Goal: Task Accomplishment & Management: Manage account settings

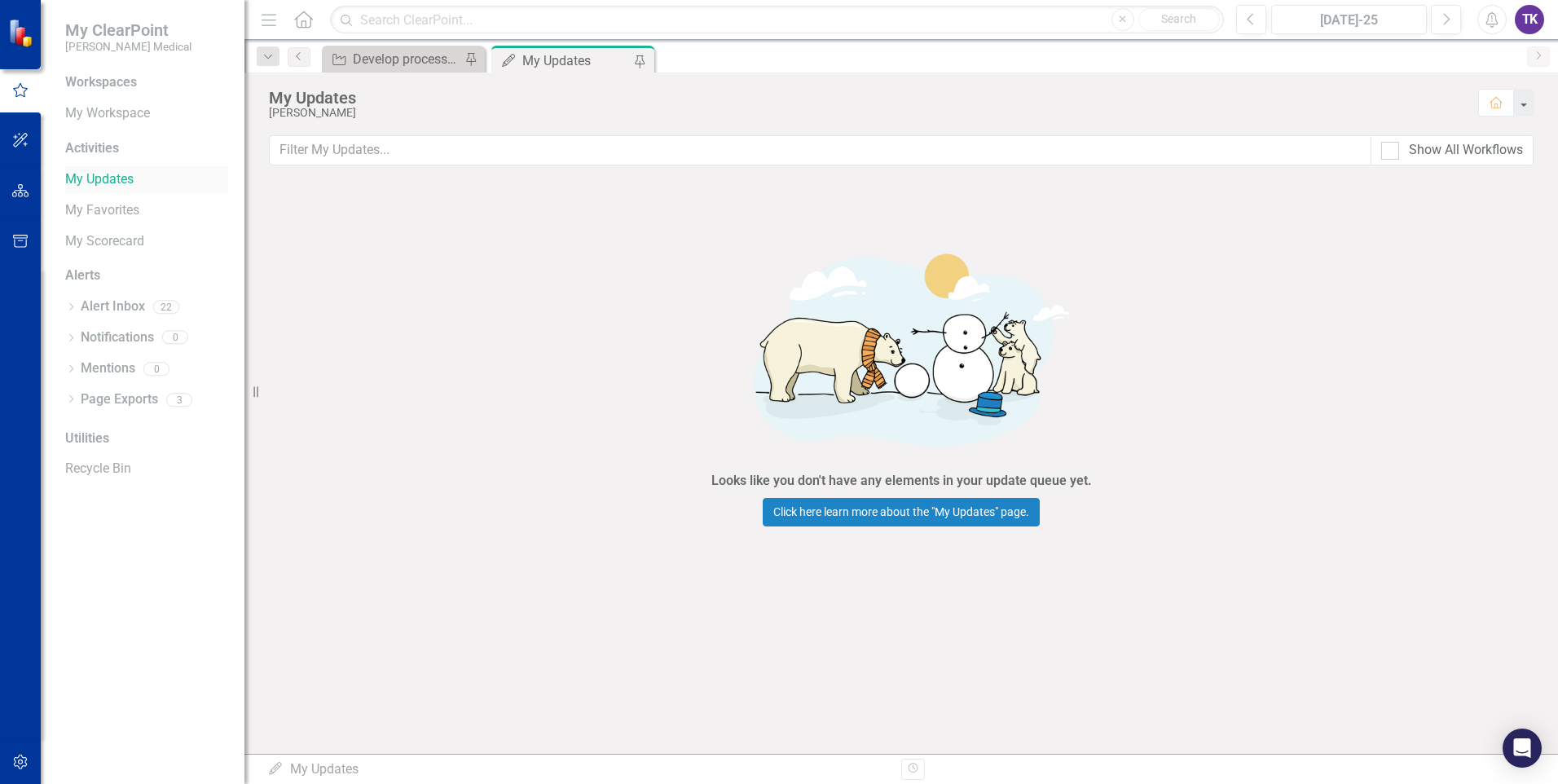
click at [98, 178] on link "My Updates" at bounding box center [146, 180] width 163 height 19
click at [489, 343] on div "Looks like you don't have any elements in your update queue yet. Click here lea…" at bounding box center [901, 380] width 1314 height 396
click at [103, 180] on link "My Updates" at bounding box center [146, 180] width 163 height 19
click at [103, 178] on link "My Updates" at bounding box center [146, 180] width 163 height 19
click at [896, 507] on link "Click here learn more about the "My Updates" page." at bounding box center [901, 512] width 277 height 29
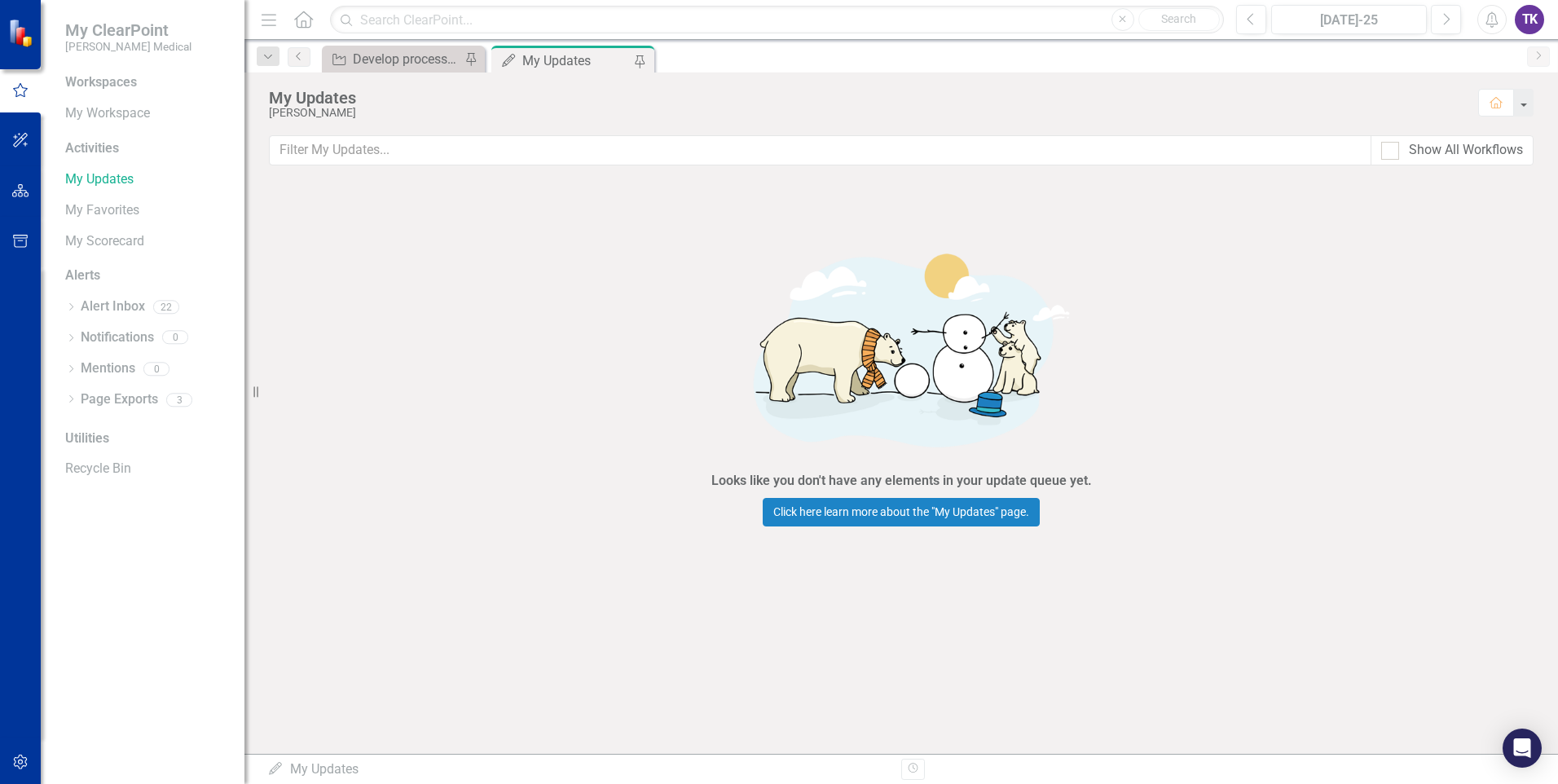
click at [128, 89] on div "Workspaces" at bounding box center [101, 83] width 71 height 19
click at [17, 92] on icon "button" at bounding box center [20, 90] width 15 height 14
click at [108, 152] on div "Activities" at bounding box center [146, 149] width 163 height 19
click at [117, 87] on div "Workspaces" at bounding box center [101, 83] width 71 height 19
click at [359, 257] on div "Looks like you don't have any elements in your update queue yet. Click here lea…" at bounding box center [901, 380] width 1314 height 396
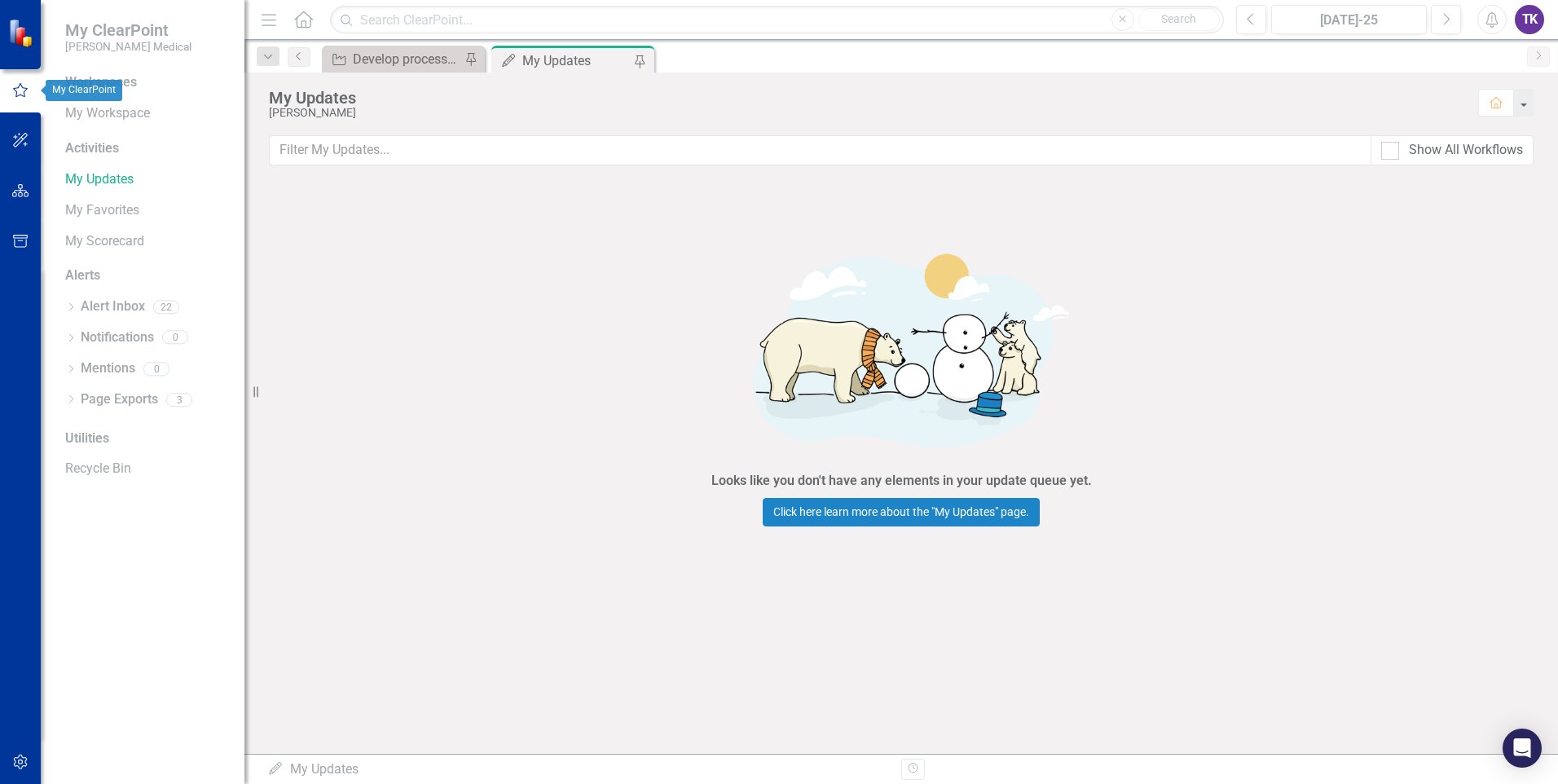
click at [19, 93] on icon "button" at bounding box center [20, 90] width 18 height 15
click at [302, 21] on icon "Home" at bounding box center [303, 19] width 21 height 17
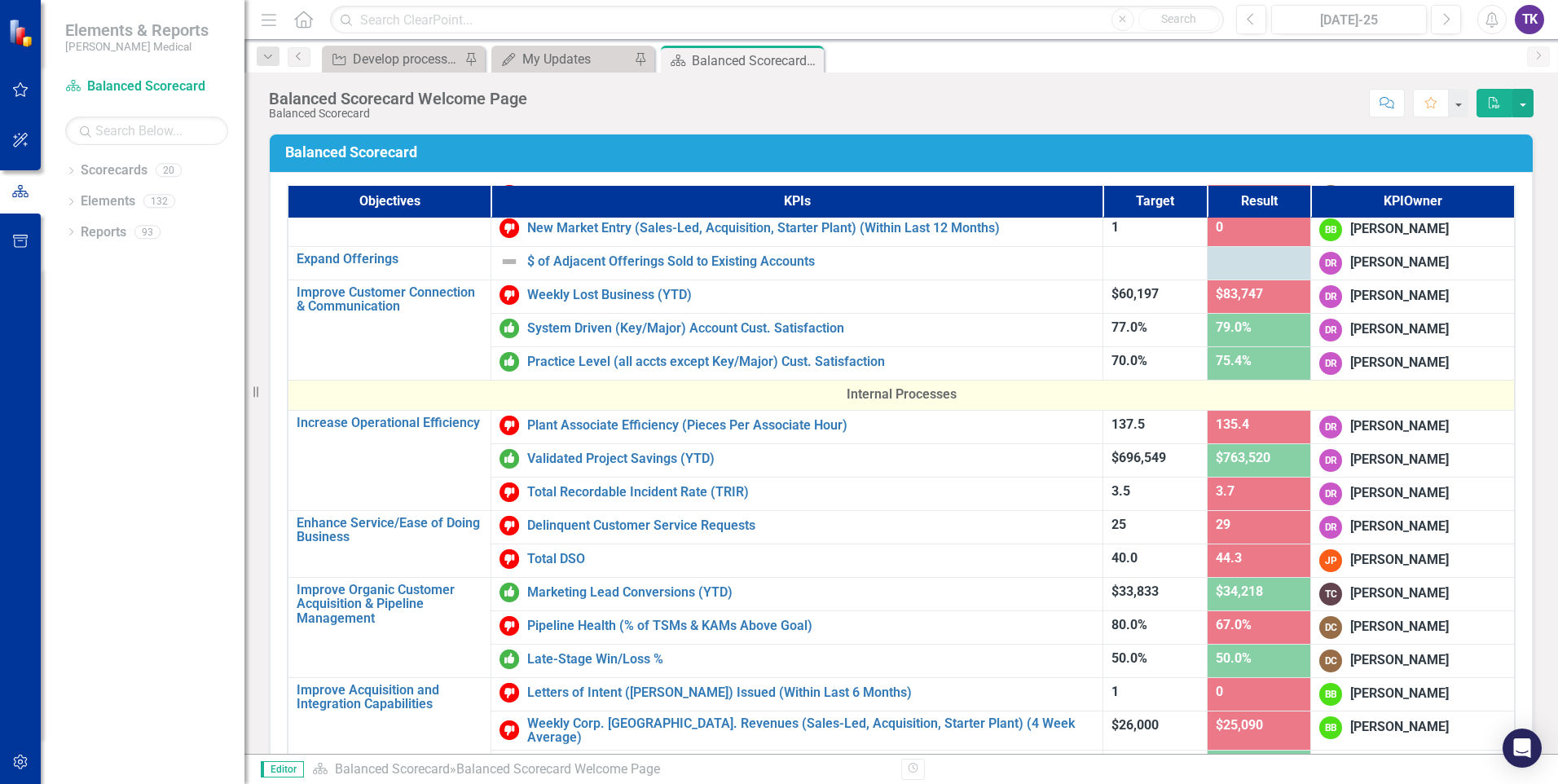
scroll to position [326, 0]
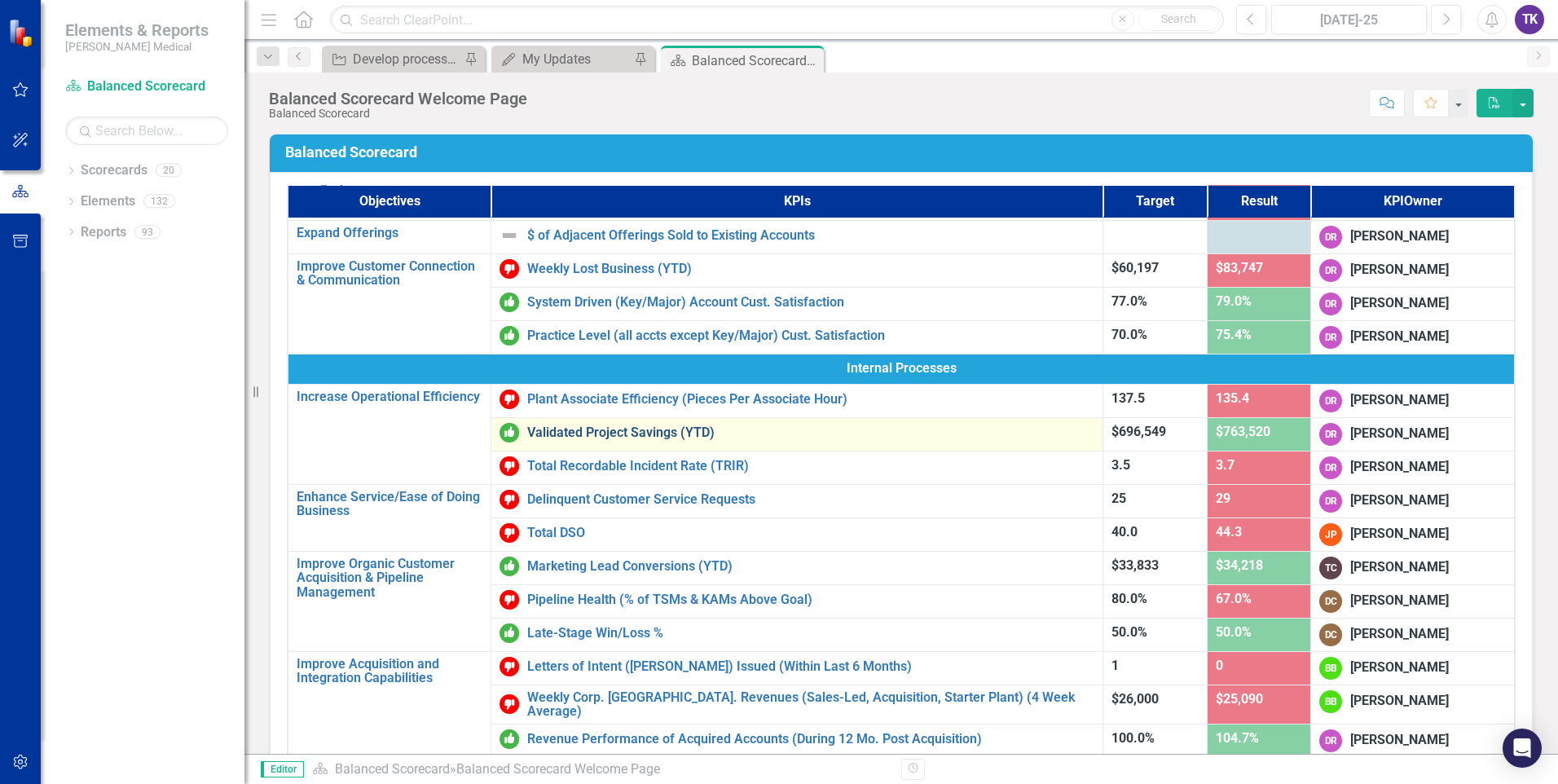
click at [628, 432] on link "Validated Project Savings (YTD)" at bounding box center [810, 432] width 567 height 15
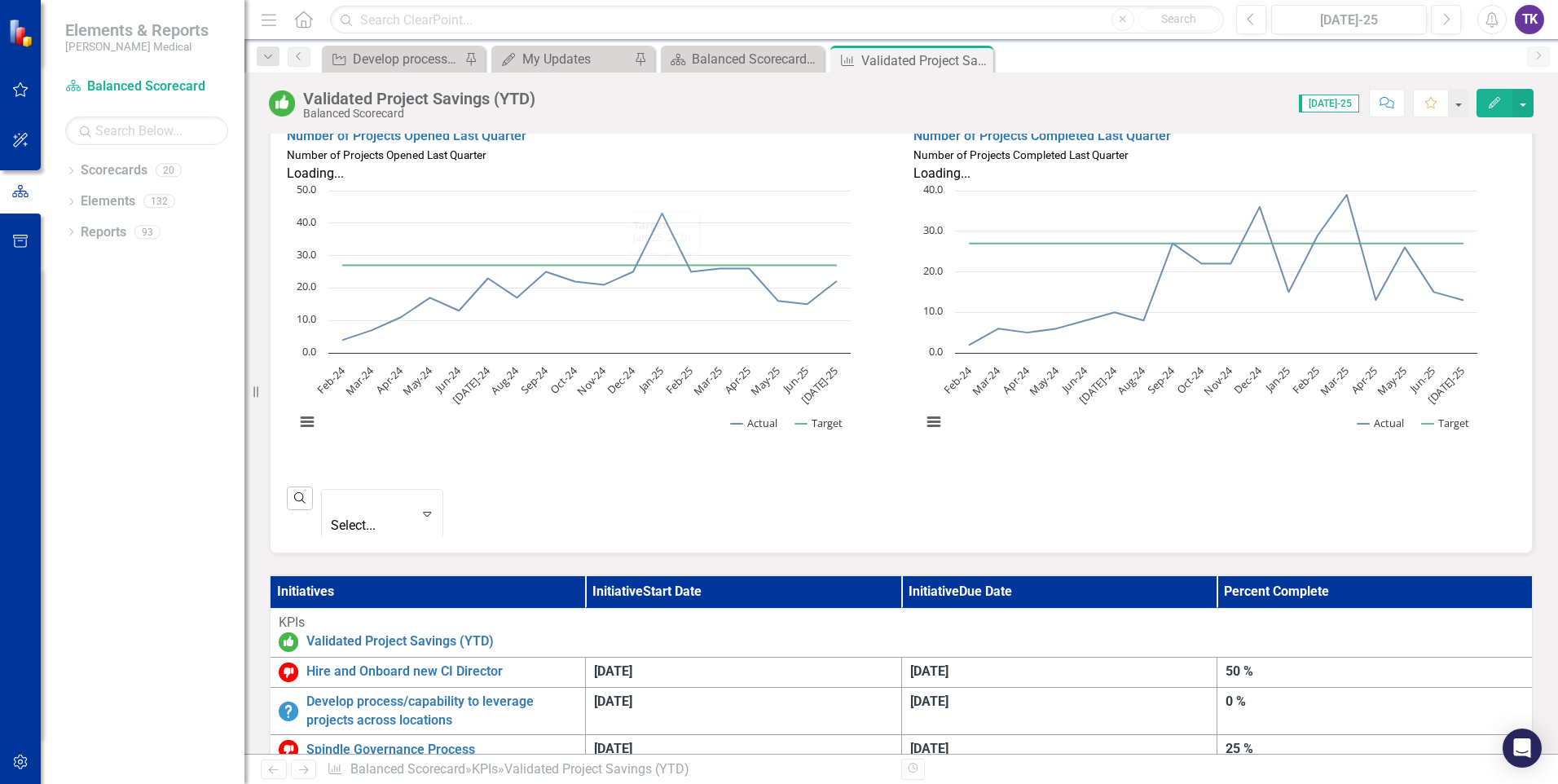
scroll to position [1, 0]
click at [431, 662] on link "Hire and Onboard new CI Director" at bounding box center [441, 672] width 270 height 19
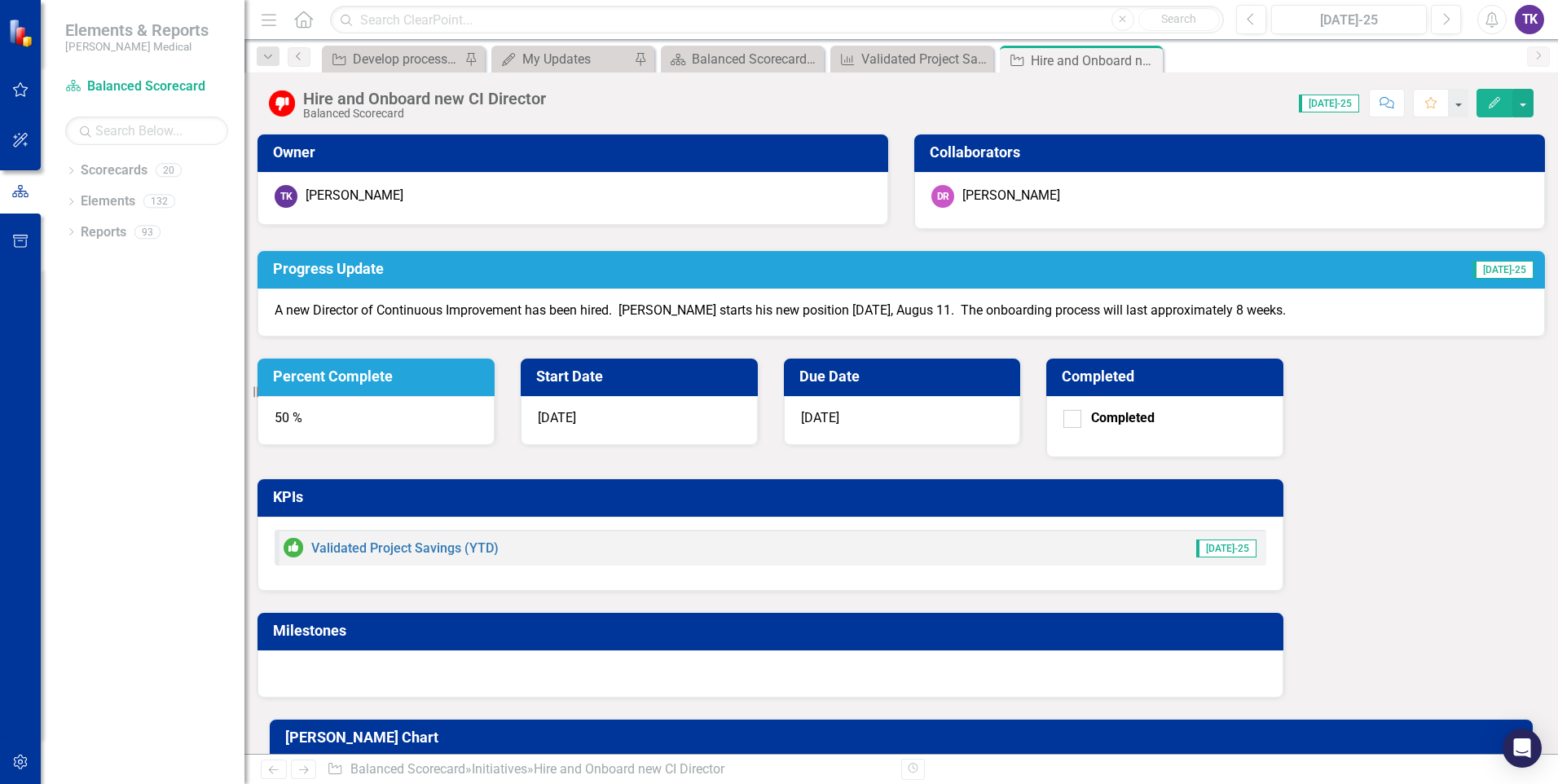
click at [495, 395] on div "50 %" at bounding box center [376, 420] width 237 height 49
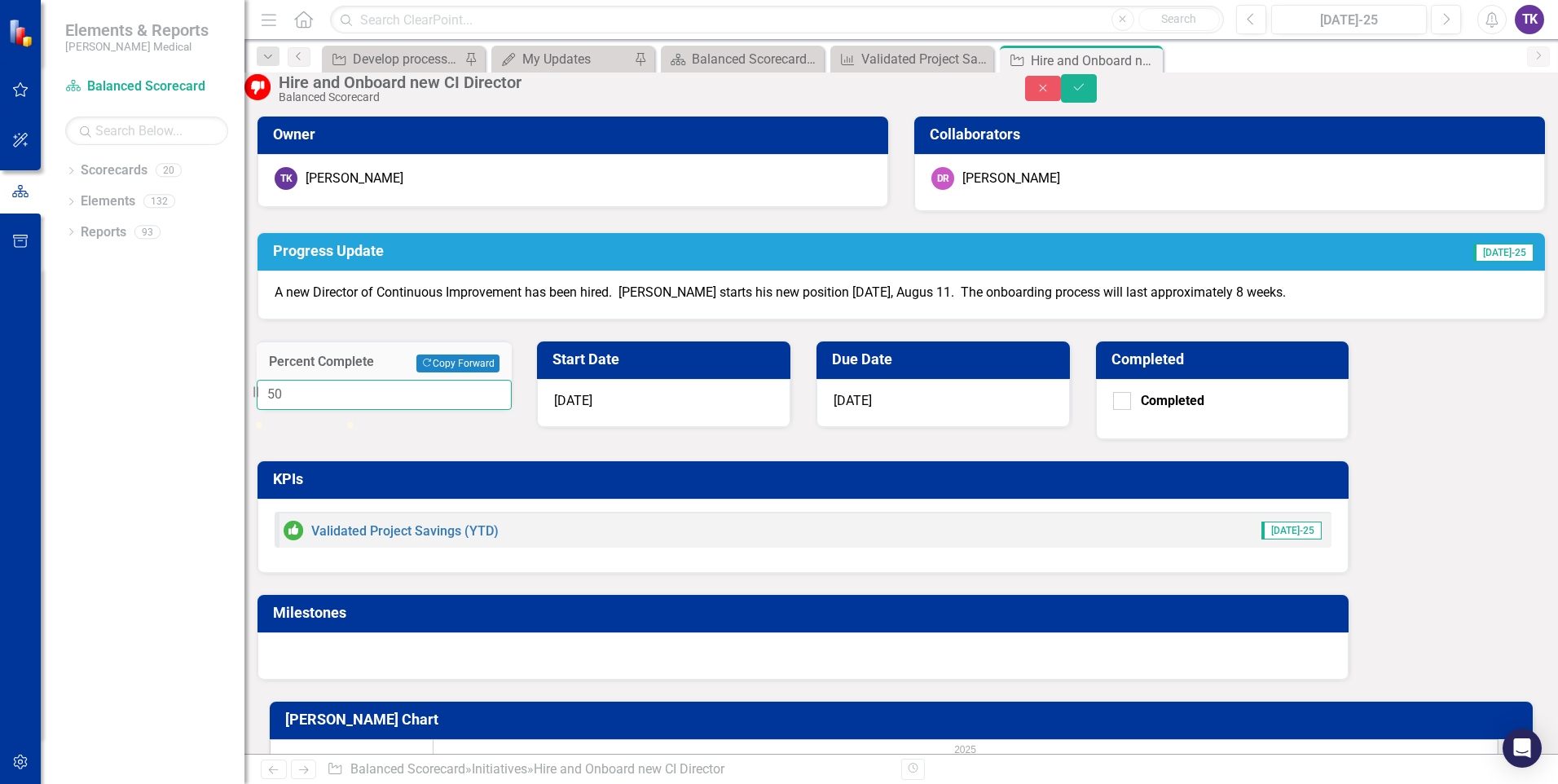
drag, startPoint x: 940, startPoint y: 215, endPoint x: 950, endPoint y: 215, distance: 10.0
click at [512, 380] on input "50" at bounding box center [383, 395] width 255 height 30
type input "70"
click at [1075, 320] on div "Percent Complete Copy Forward Copy Forward 70 Start Date [DATE] Due Date [DATE]…" at bounding box center [802, 500] width 1117 height 360
click at [814, 302] on p "A new Director of Continuous Improvement has been hired. [PERSON_NAME] starts h…" at bounding box center [901, 293] width 1253 height 19
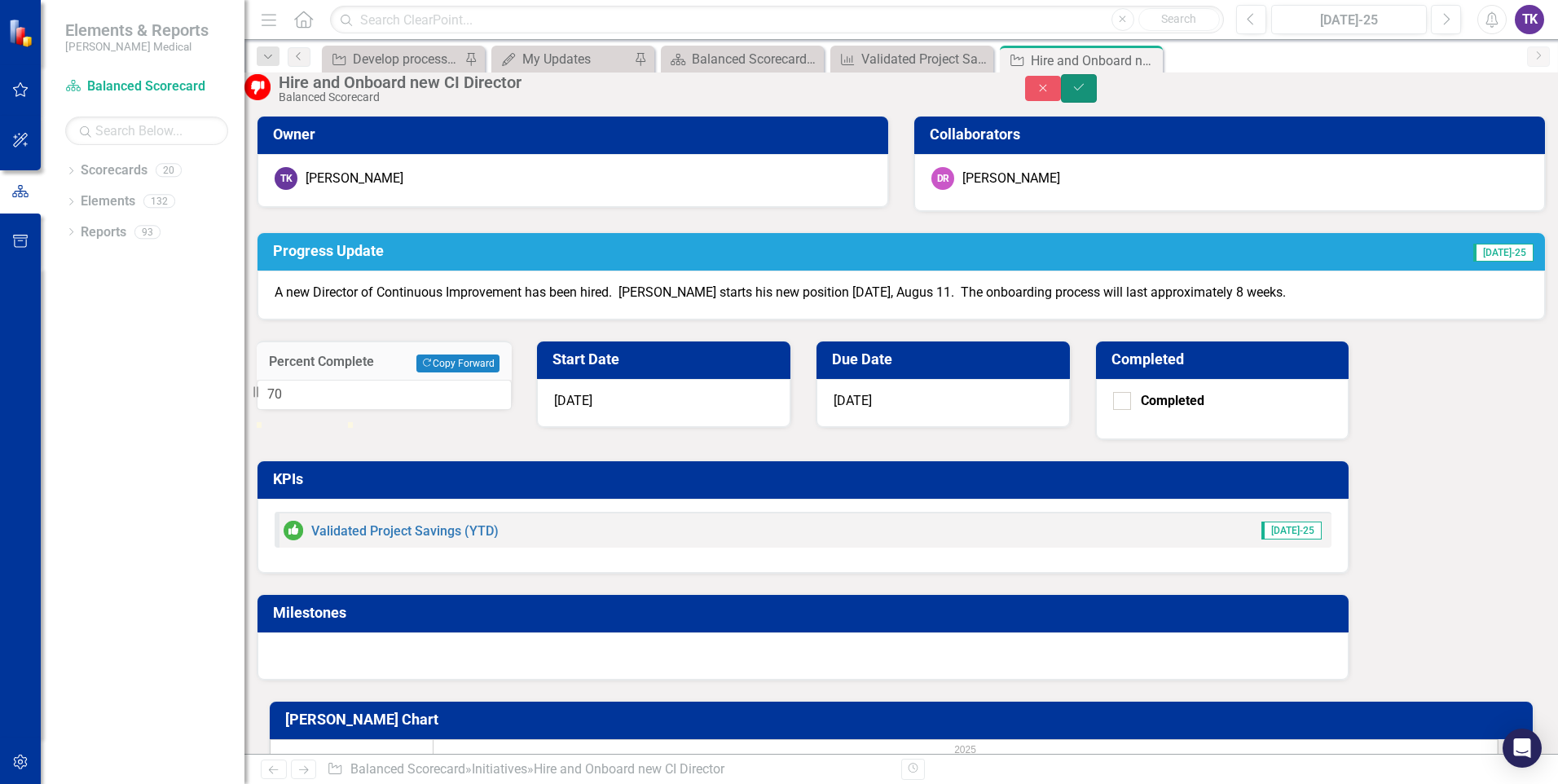
click at [1086, 91] on icon "Save" at bounding box center [1078, 87] width 15 height 11
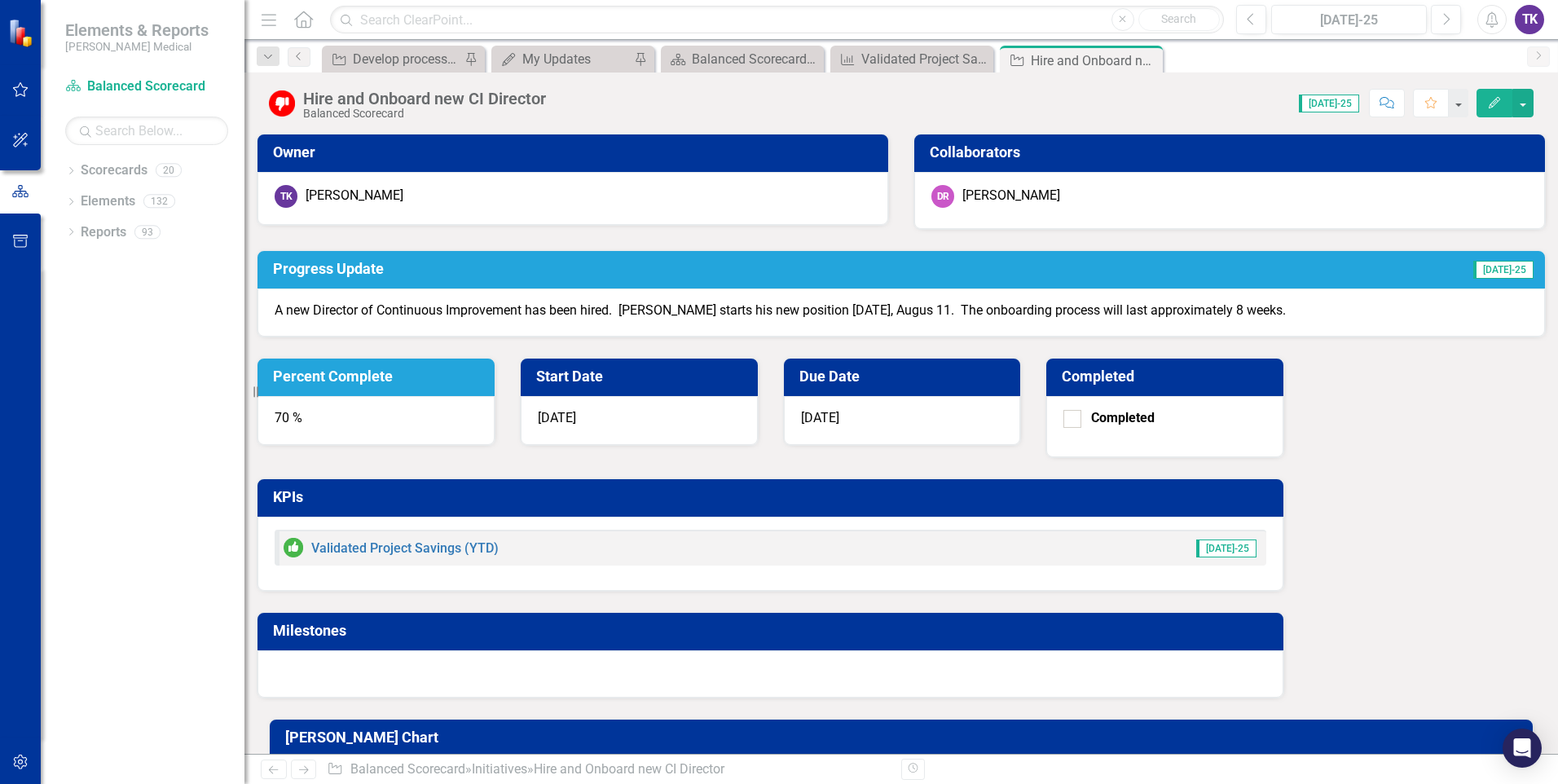
click at [564, 421] on div "Owner TK [PERSON_NAME] Collaborators [PERSON_NAME] Progress Update [DATE]-25 A …" at bounding box center [901, 405] width 1289 height 585
click at [809, 320] on p "A new Director of Continuous Improvement has been hired. [PERSON_NAME] starts h…" at bounding box center [901, 311] width 1253 height 19
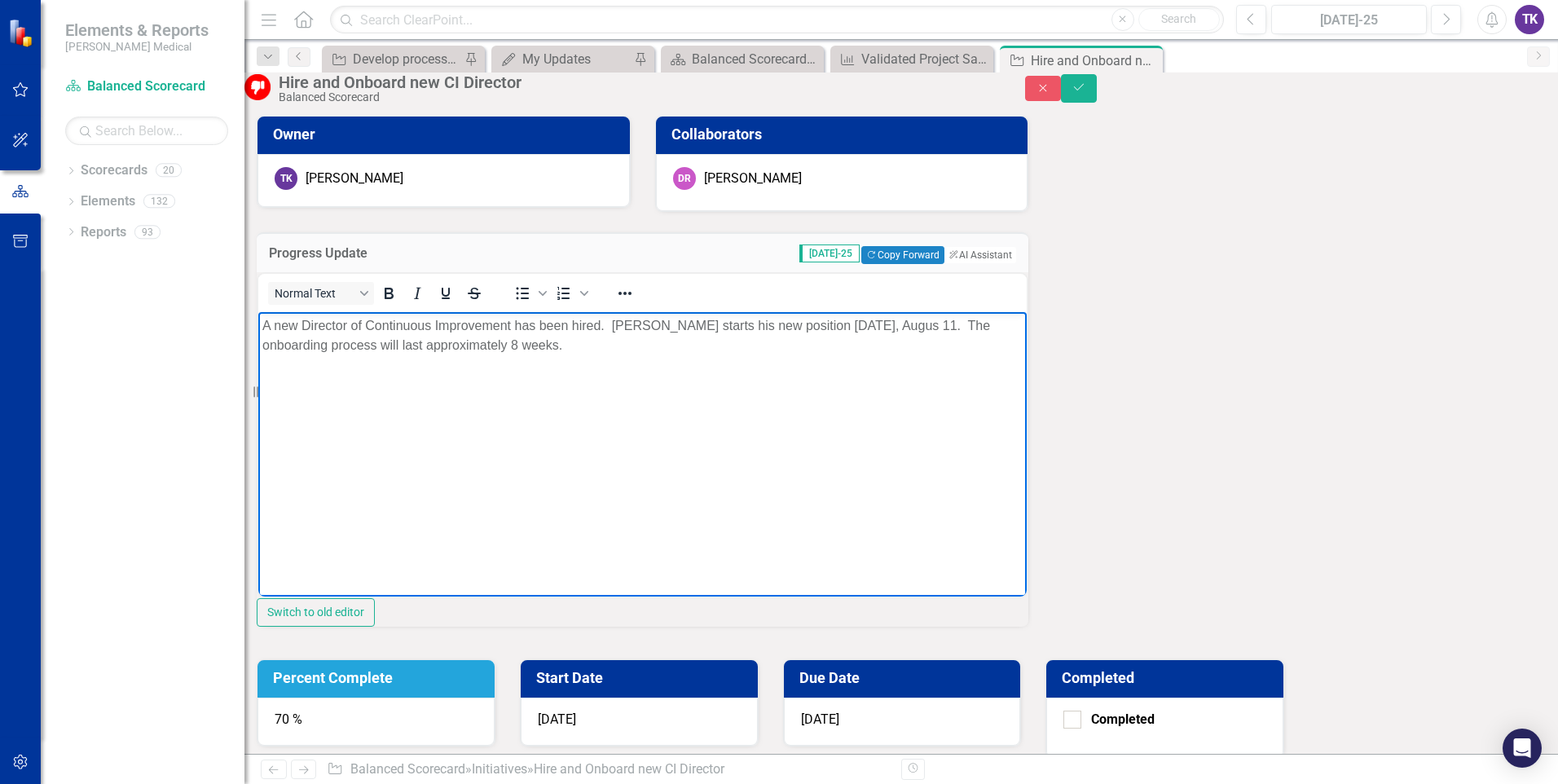
click at [777, 345] on p "A new Director of Continuous Improvement has been hired. [PERSON_NAME] starts h…" at bounding box center [643, 335] width 760 height 39
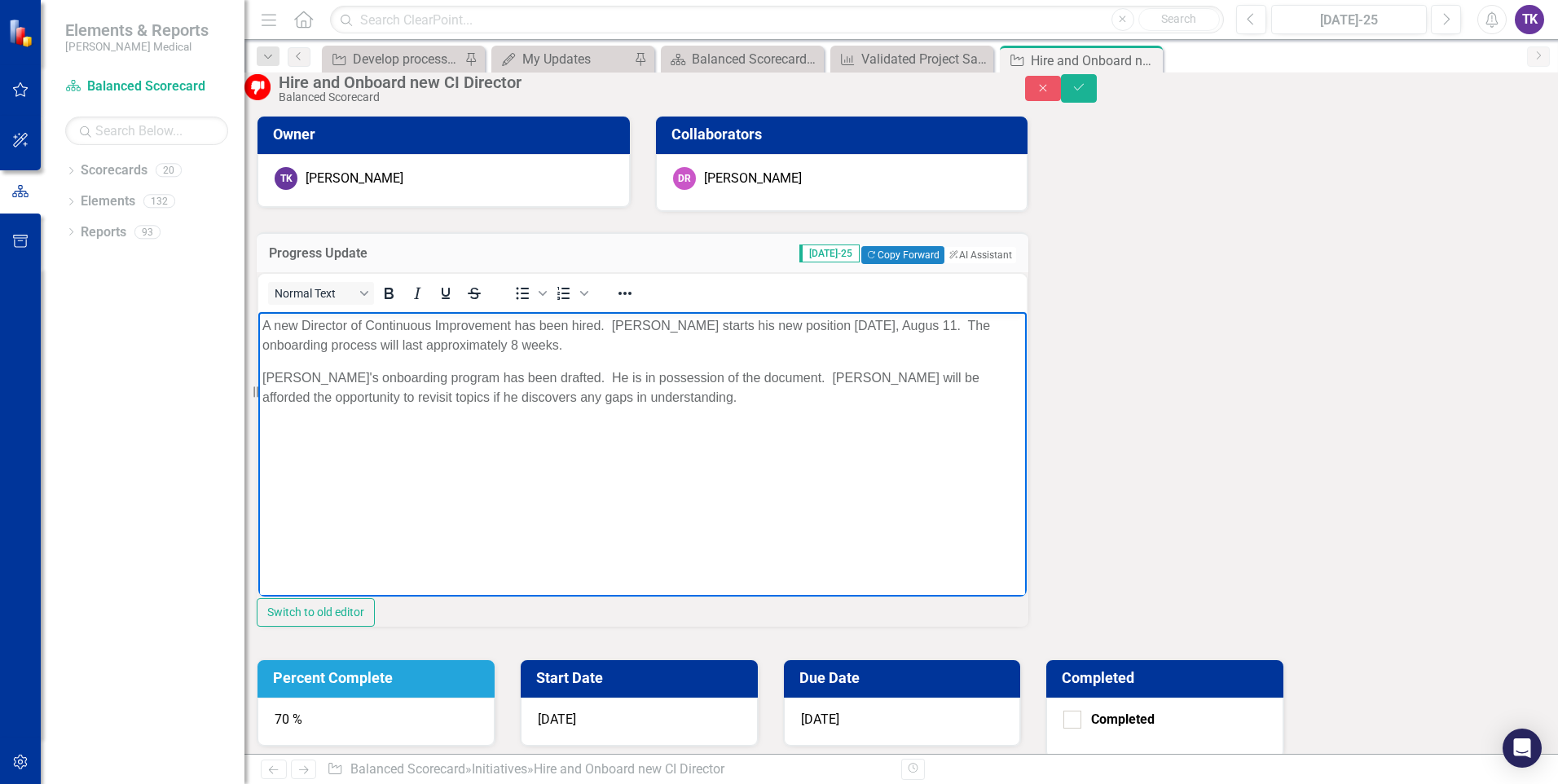
click at [359, 401] on p "[PERSON_NAME]'s onboarding program has been drafted. He is in possession of the…" at bounding box center [643, 387] width 760 height 39
click at [629, 377] on p "[PERSON_NAME]'s onboarding program has been drafted. He is in possession of the…" at bounding box center [643, 387] width 760 height 39
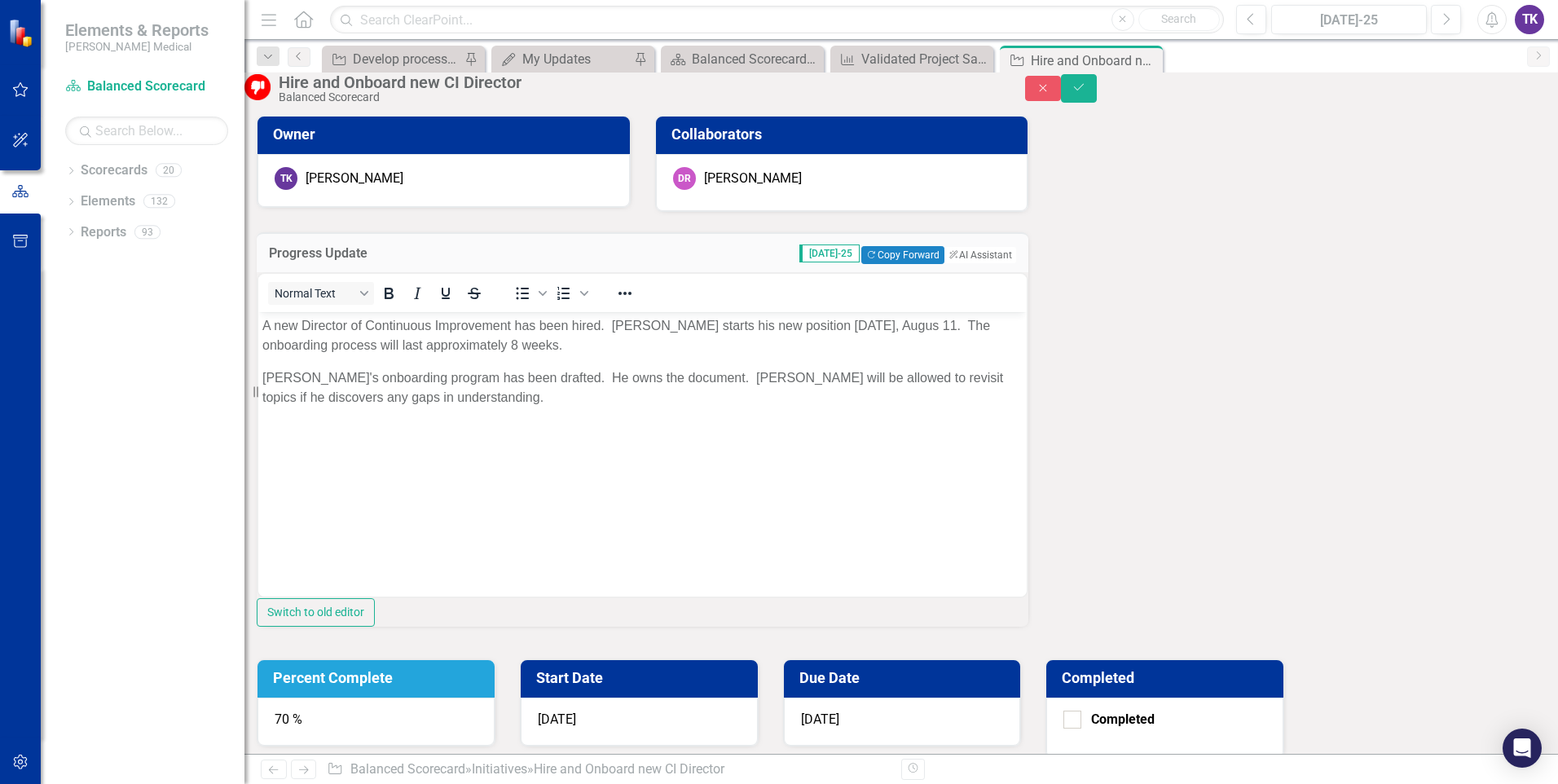
drag, startPoint x: 978, startPoint y: 534, endPoint x: 1017, endPoint y: 525, distance: 40.0
click at [978, 534] on div "Owner TK [PERSON_NAME] Collaborators [PERSON_NAME] Progress Update [DATE]-25 Co…" at bounding box center [901, 547] width 1289 height 903
click at [1096, 101] on button "Save" at bounding box center [1078, 88] width 36 height 29
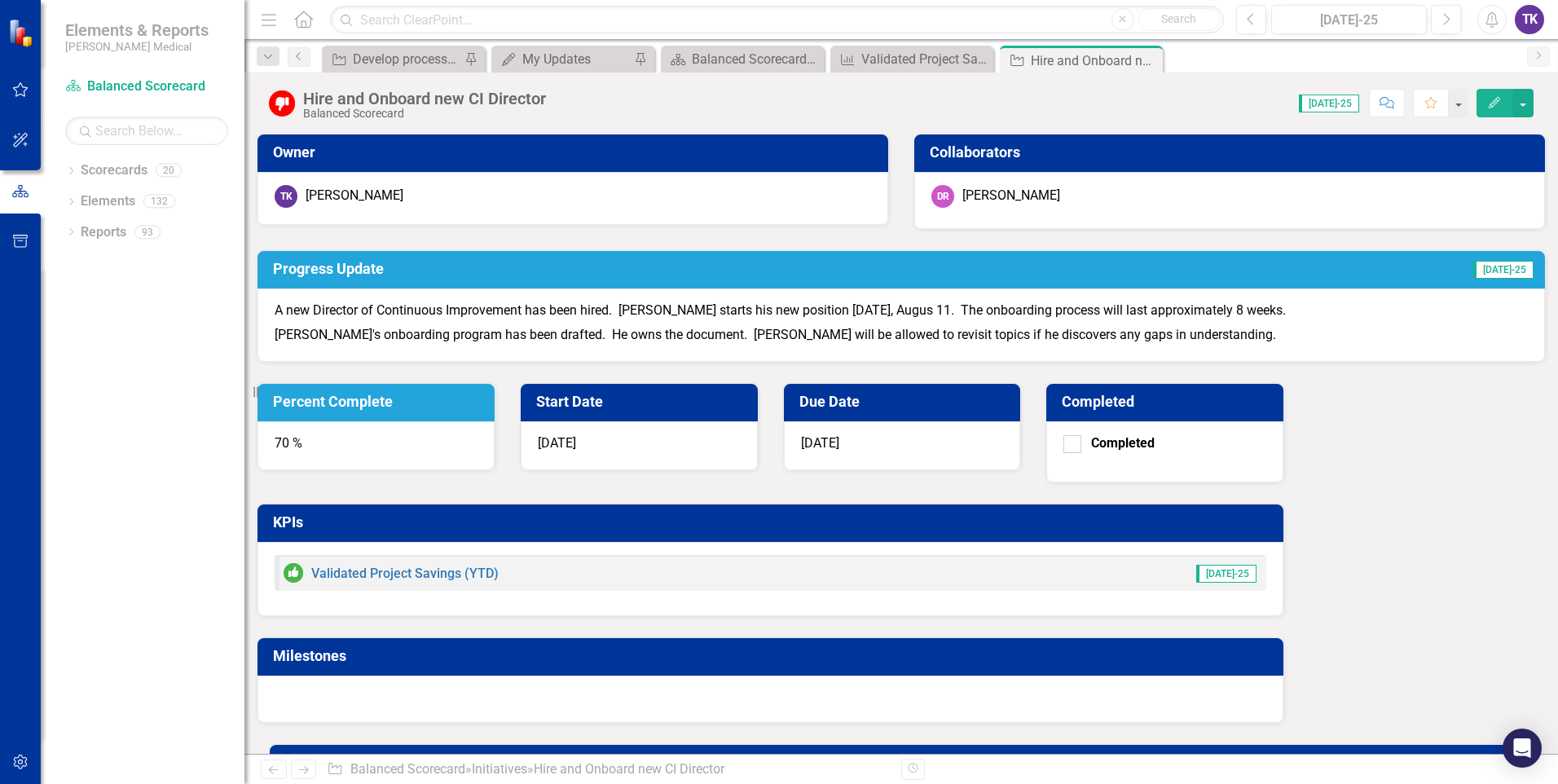
click at [1040, 740] on div "Owner TK [PERSON_NAME] Collaborators [PERSON_NAME] Progress Update [DATE]-25 A …" at bounding box center [901, 443] width 1314 height 620
click at [499, 565] on link "Validated Project Savings (YTD)" at bounding box center [405, 573] width 188 height 16
